Goal: Find contact information: Find contact information

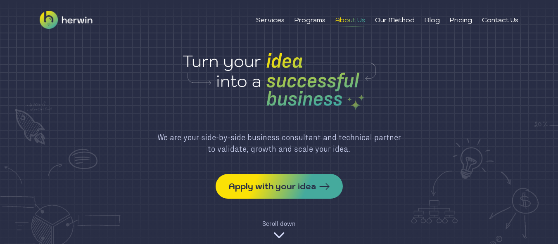
click at [353, 21] on li "About Us" at bounding box center [350, 20] width 30 height 10
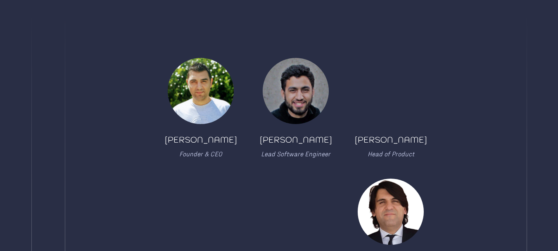
scroll to position [165, 0]
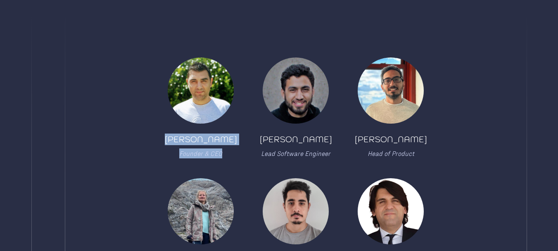
drag, startPoint x: 175, startPoint y: 134, endPoint x: 226, endPoint y: 154, distance: 54.9
click at [226, 154] on div "[PERSON_NAME] Founder & CEO" at bounding box center [201, 145] width 72 height 25
copy div "[PERSON_NAME] Founder & CEO"
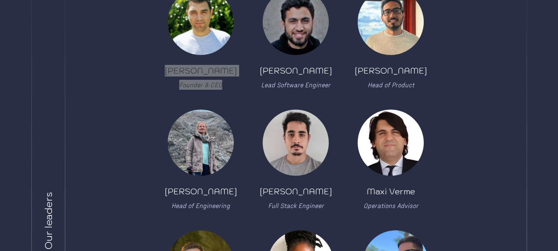
scroll to position [248, 0]
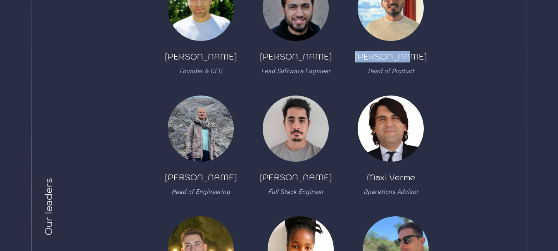
drag, startPoint x: 368, startPoint y: 54, endPoint x: 412, endPoint y: 61, distance: 44.3
click at [412, 61] on div "[PERSON_NAME] Head of Product" at bounding box center [391, 63] width 72 height 25
copy div "[PERSON_NAME]"
drag, startPoint x: 160, startPoint y: 176, endPoint x: 237, endPoint y: 179, distance: 77.7
click at [237, 179] on div "[PERSON_NAME] Founder & CEO [PERSON_NAME] Lead Software Engineer [PERSON_NAME] …" at bounding box center [296, 206] width 352 height 462
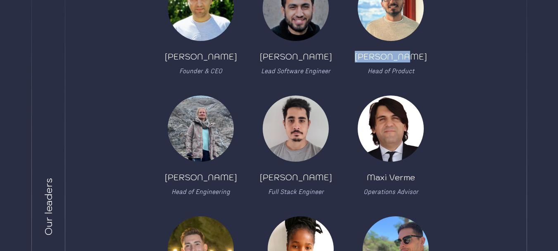
copy div "[PERSON_NAME]"
drag, startPoint x: 362, startPoint y: 178, endPoint x: 419, endPoint y: 175, distance: 57.1
click at [419, 175] on div "Maxi Verme Operations Advisor" at bounding box center [390, 145] width 78 height 101
copy div "Maxi Verme"
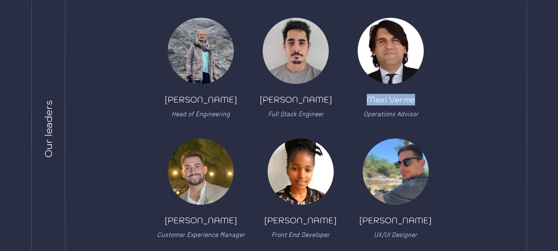
scroll to position [330, 0]
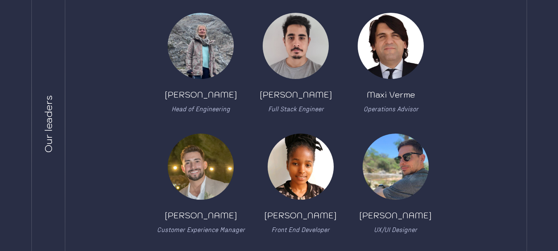
click at [180, 212] on div "[PERSON_NAME]" at bounding box center [201, 215] width 72 height 12
drag, startPoint x: 180, startPoint y: 212, endPoint x: 213, endPoint y: 212, distance: 33.9
click at [213, 212] on div "[PERSON_NAME]" at bounding box center [201, 215] width 72 height 12
copy div "[PERSON_NAME]"
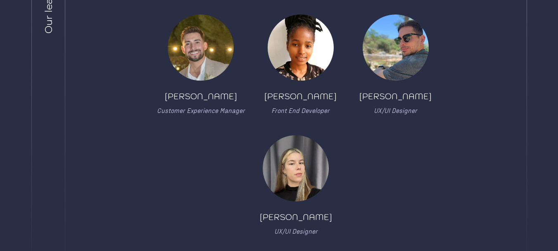
scroll to position [454, 0]
